Goal: Check status: Check status

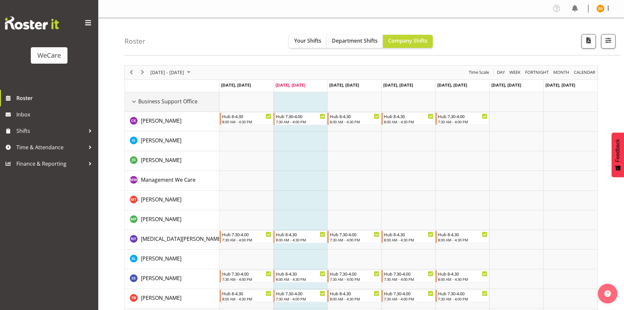
click at [134, 100] on div "Business Support Office resource" at bounding box center [134, 101] width 9 height 9
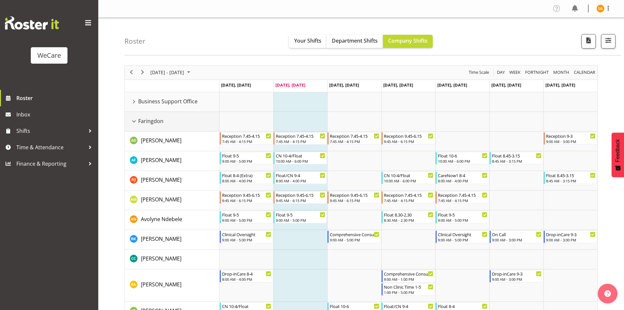
click at [132, 119] on div "Faringdon resource" at bounding box center [134, 121] width 9 height 9
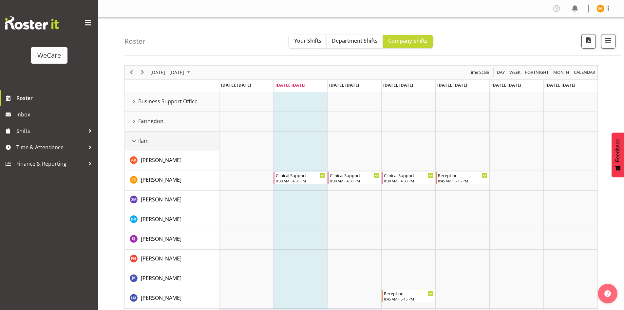
click at [136, 139] on div "Ilam resource" at bounding box center [134, 141] width 9 height 9
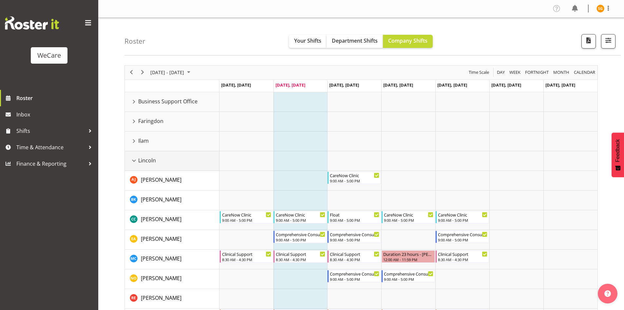
click at [135, 158] on div "Lincoln resource" at bounding box center [134, 160] width 9 height 9
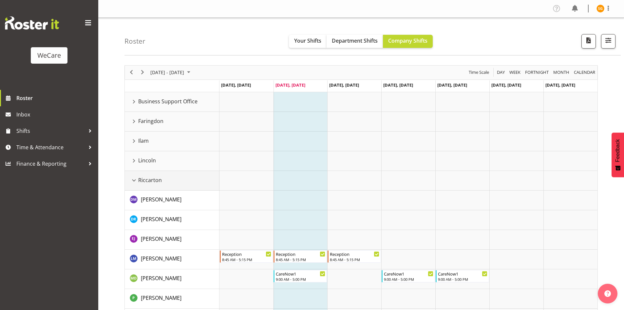
click at [133, 179] on div "Riccarton resource" at bounding box center [134, 180] width 9 height 9
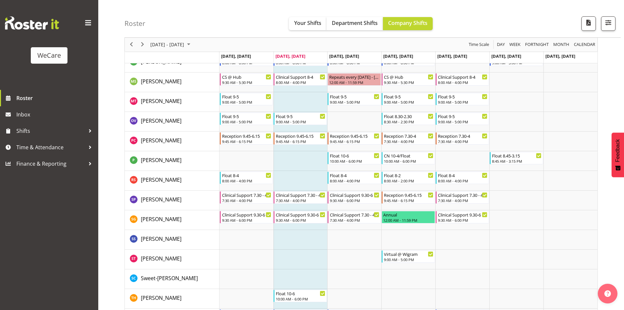
scroll to position [515, 0]
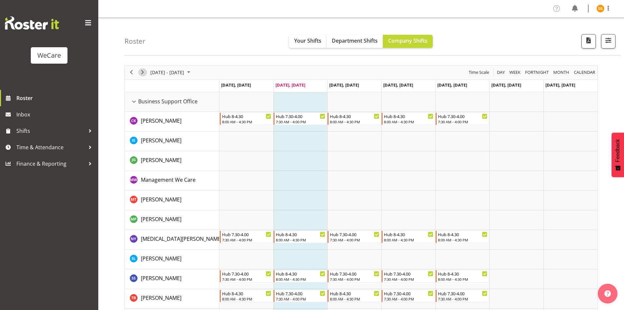
click at [143, 72] on span "Next" at bounding box center [143, 72] width 8 height 8
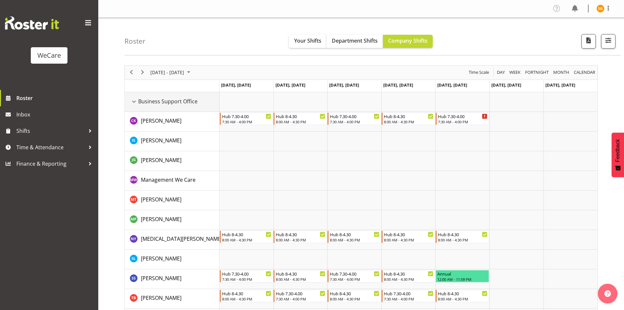
click at [131, 102] on div "Business Support Office resource" at bounding box center [134, 101] width 9 height 9
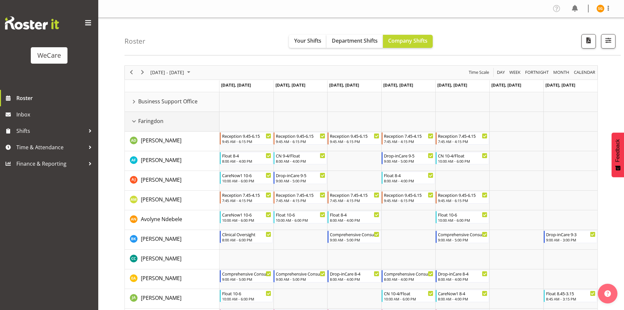
click at [135, 118] on div "Faringdon resource" at bounding box center [134, 121] width 9 height 9
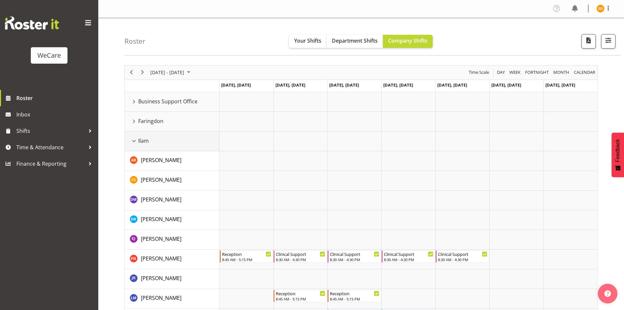
click at [137, 140] on div "Ilam resource" at bounding box center [134, 141] width 9 height 9
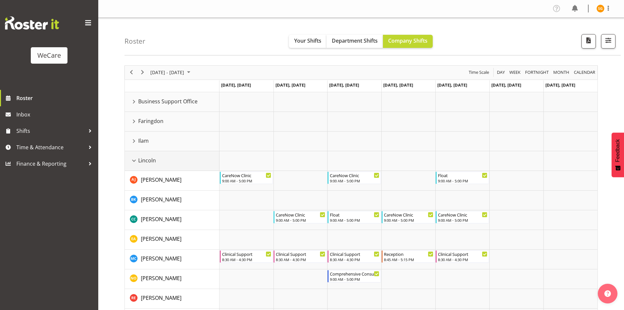
click at [138, 162] on div "Lincoln resource" at bounding box center [134, 160] width 9 height 9
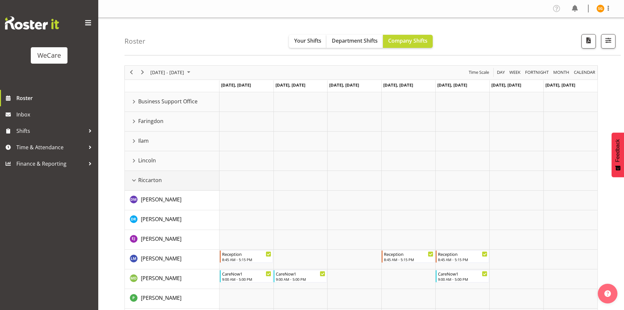
click at [135, 180] on div "Riccarton resource" at bounding box center [134, 180] width 9 height 9
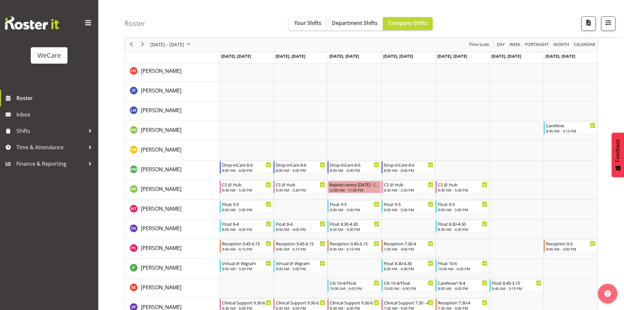
scroll to position [351, 0]
